Goal: Information Seeking & Learning: Learn about a topic

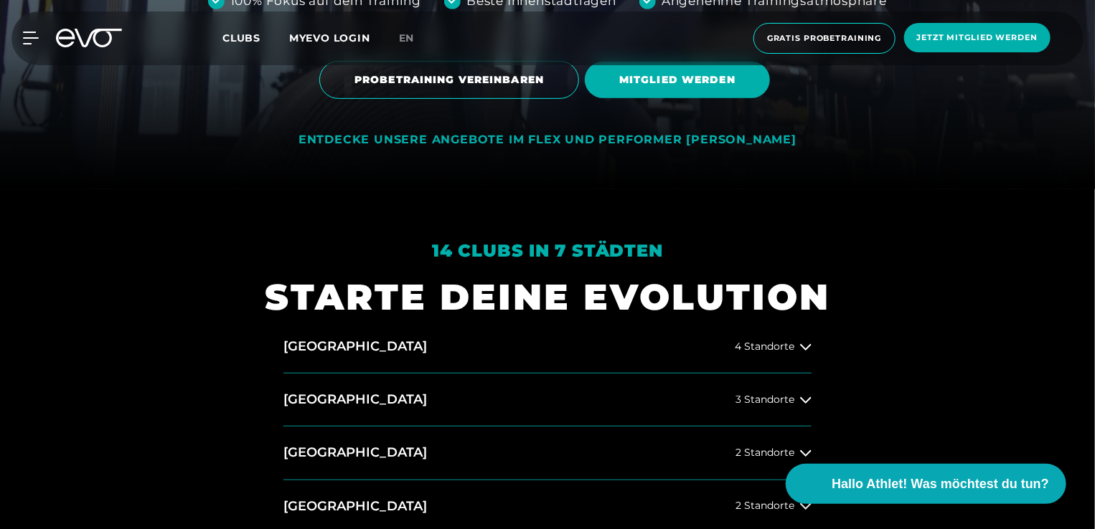
scroll to position [430, 0]
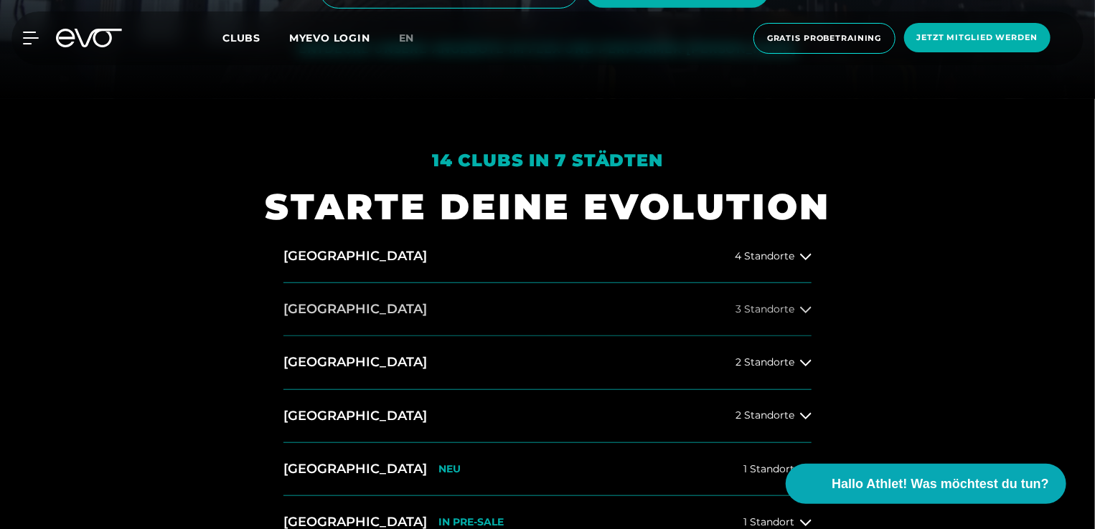
click at [790, 308] on span "3 Standorte" at bounding box center [764, 309] width 59 height 11
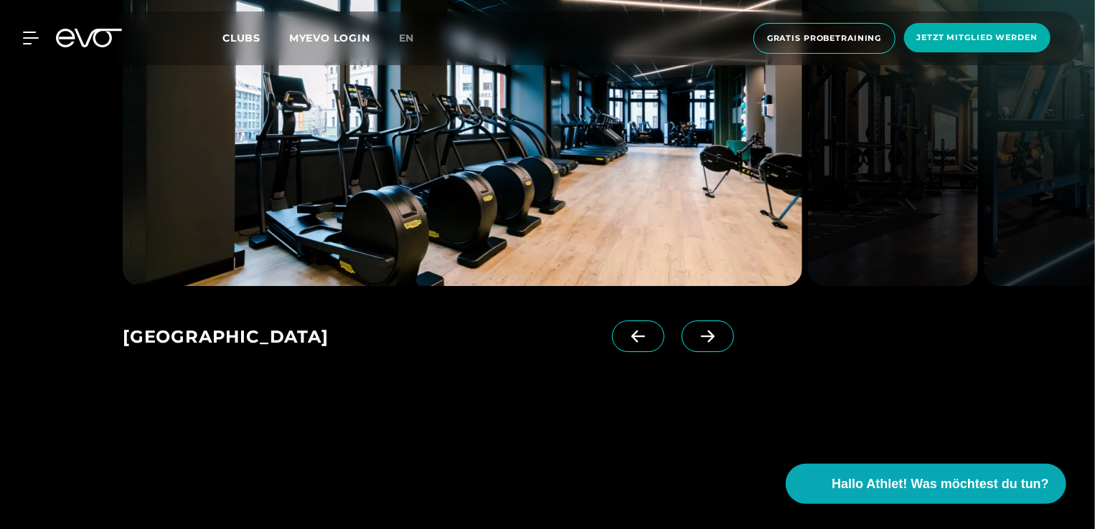
scroll to position [2008, 0]
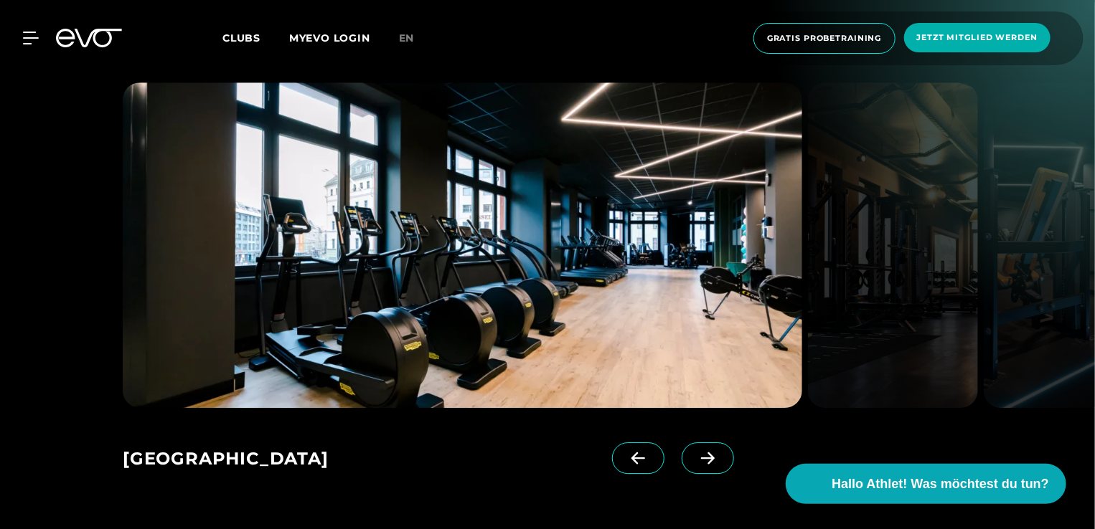
click at [681, 443] on span at bounding box center [707, 459] width 52 height 32
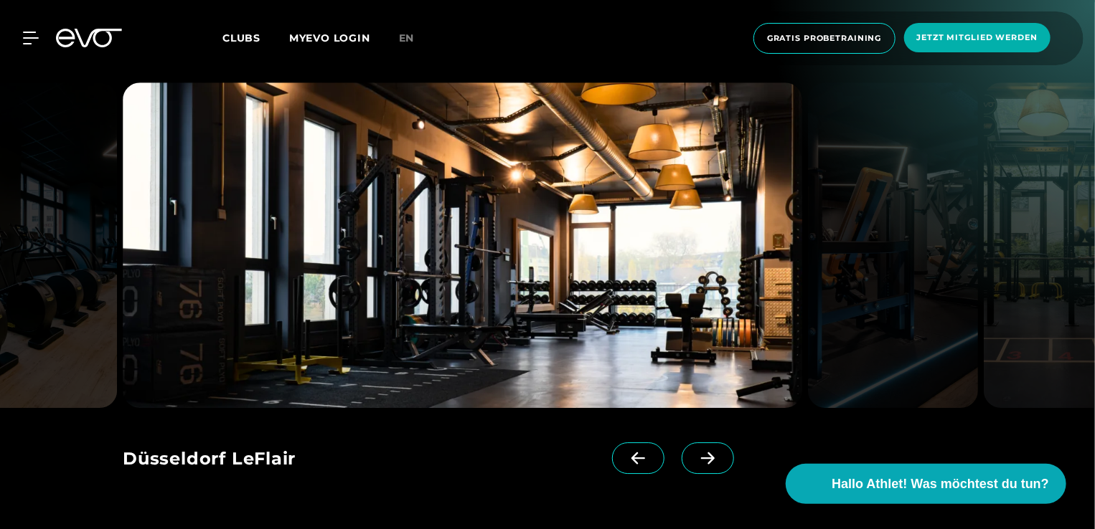
click at [681, 443] on span at bounding box center [707, 459] width 52 height 32
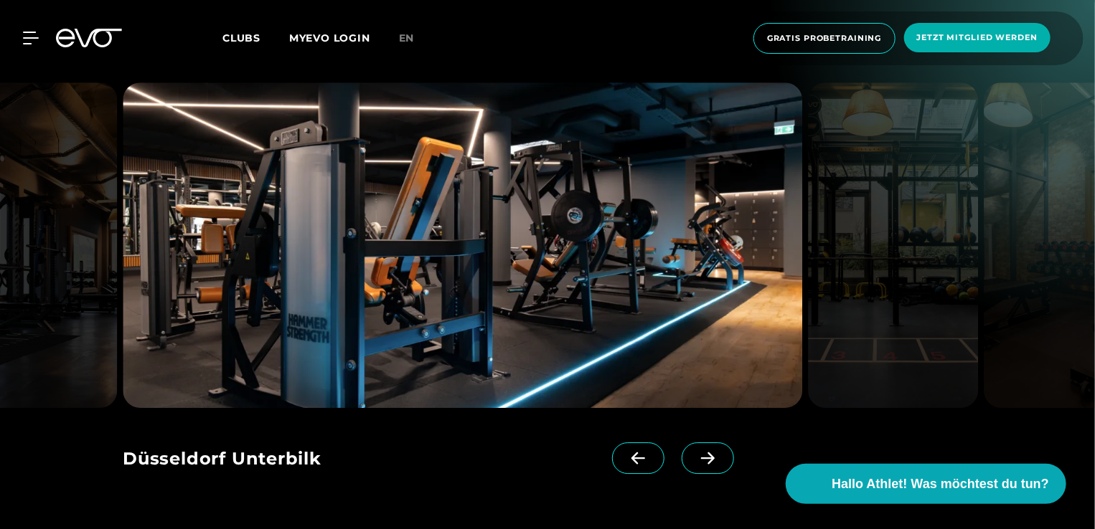
click at [701, 453] on icon at bounding box center [708, 459] width 14 height 12
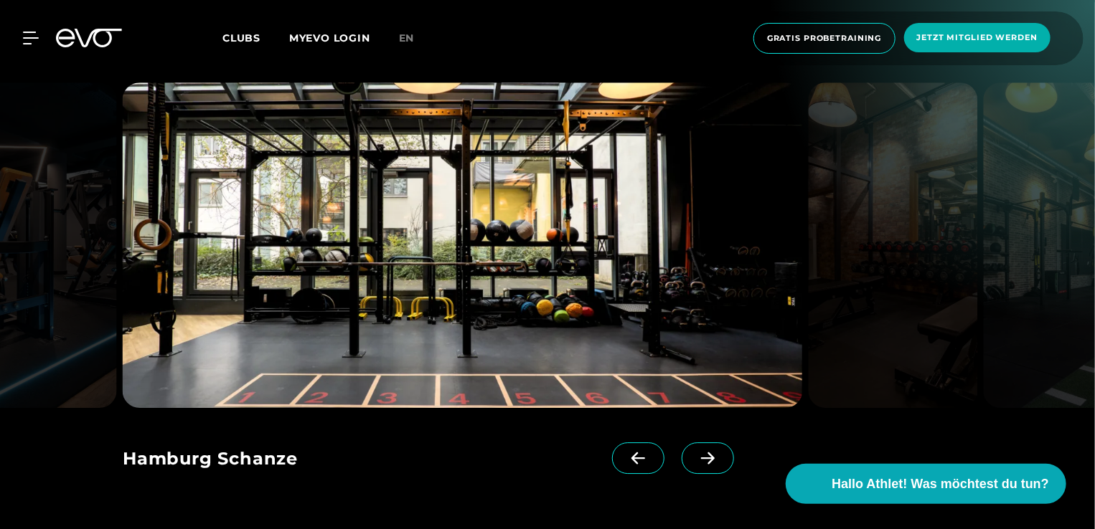
click at [695, 452] on icon at bounding box center [707, 458] width 25 height 13
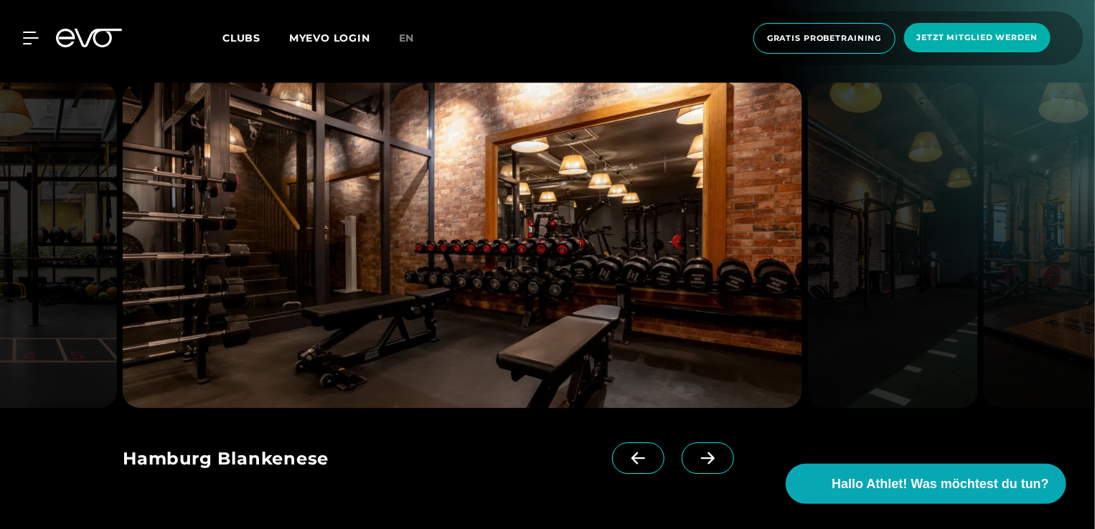
click at [695, 452] on icon at bounding box center [707, 458] width 25 height 13
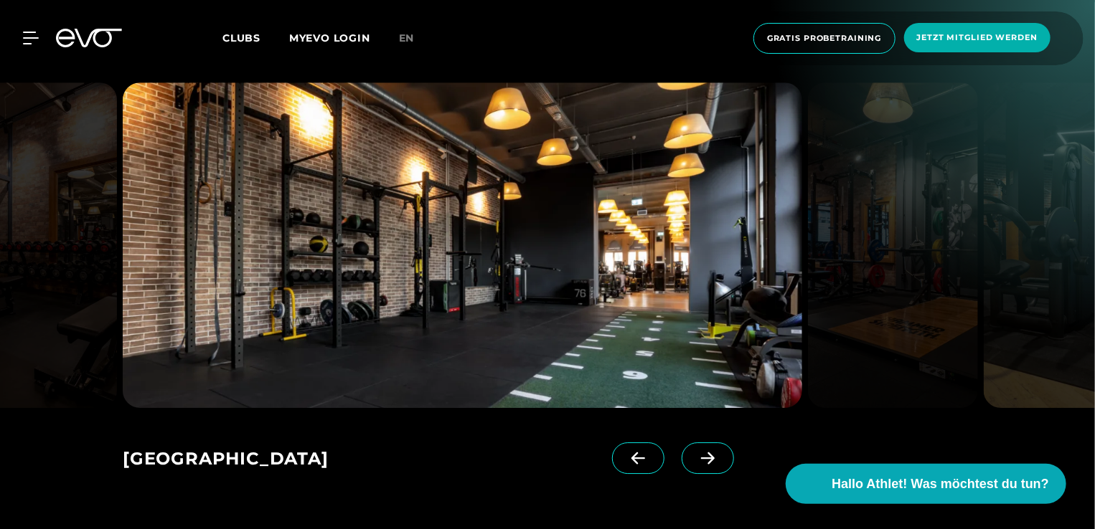
click at [695, 452] on icon at bounding box center [707, 458] width 25 height 13
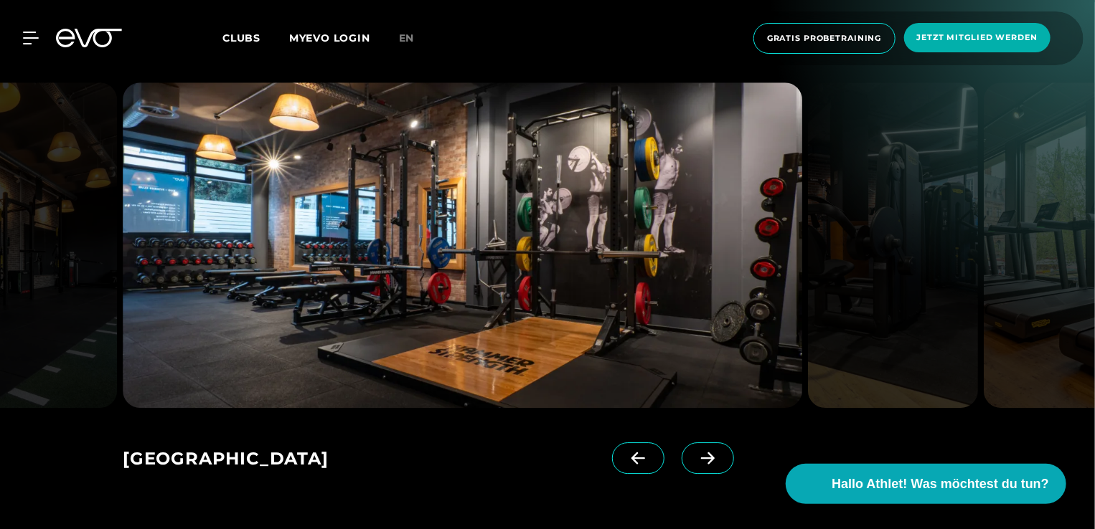
click at [625, 452] on icon at bounding box center [637, 458] width 25 height 13
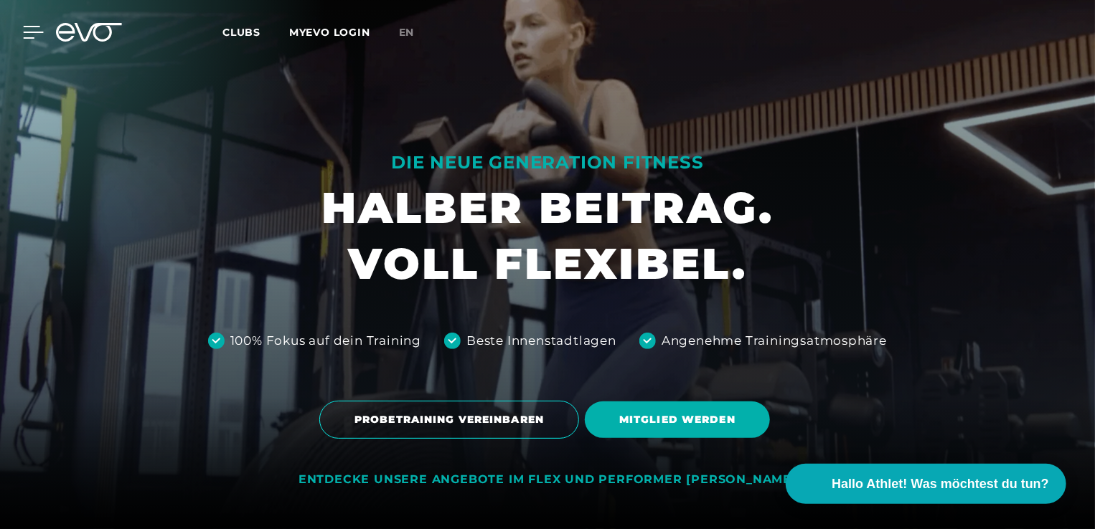
click at [34, 27] on icon at bounding box center [34, 32] width 20 height 11
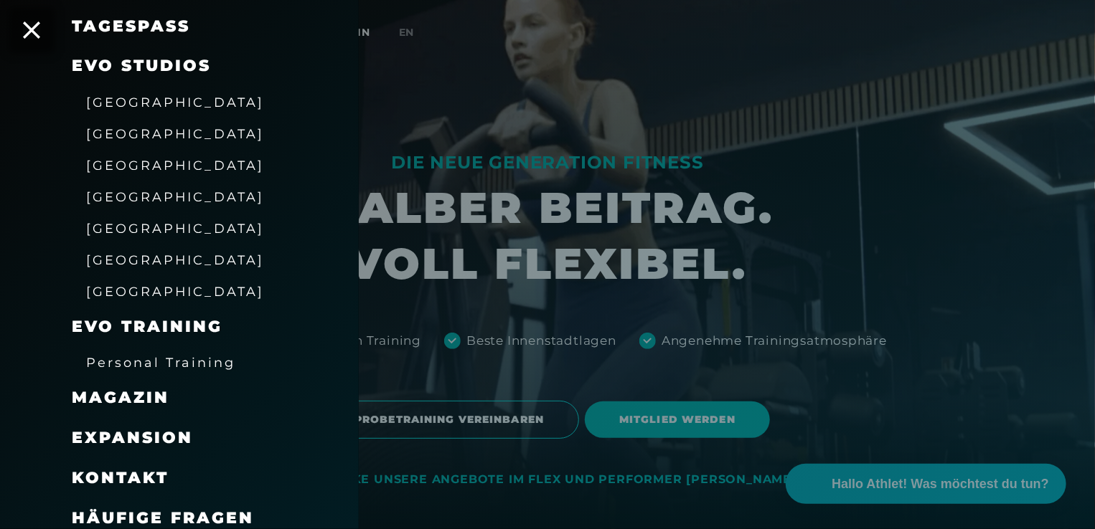
scroll to position [235, 0]
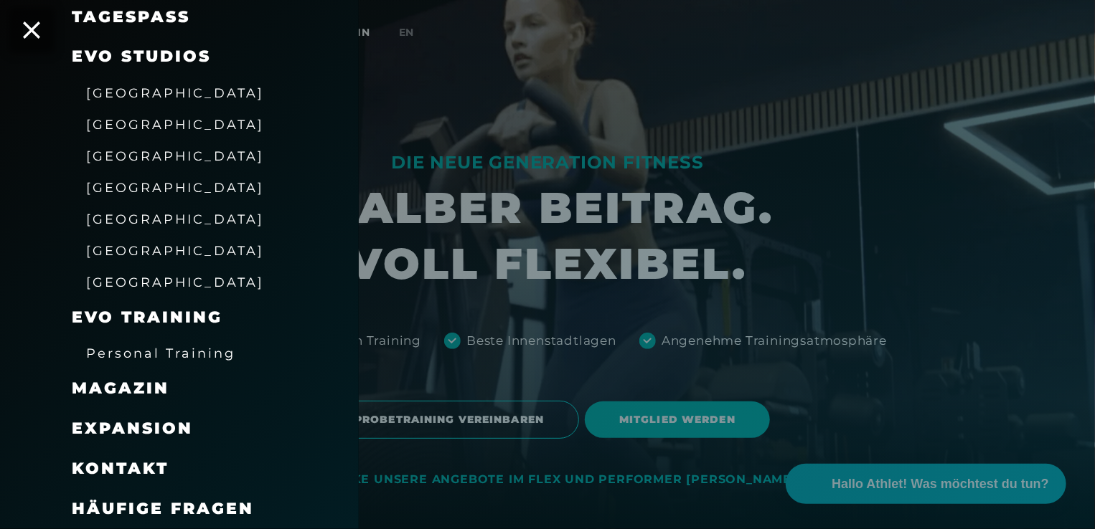
click at [113, 22] on link "TAGESPASS" at bounding box center [131, 16] width 118 height 19
click at [146, 356] on span "Personal Training" at bounding box center [160, 353] width 149 height 15
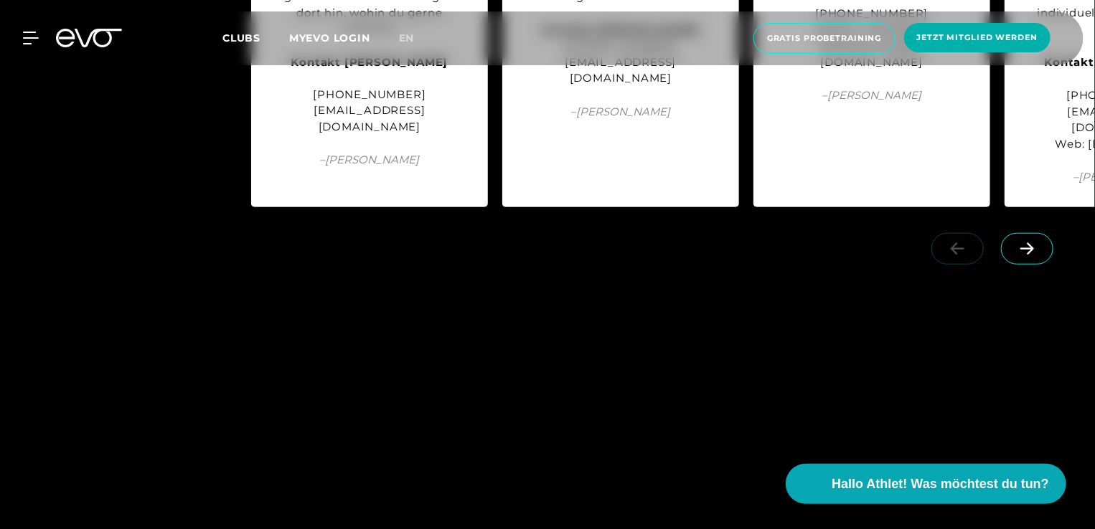
scroll to position [3586, 0]
